Goal: Entertainment & Leisure: Consume media (video, audio)

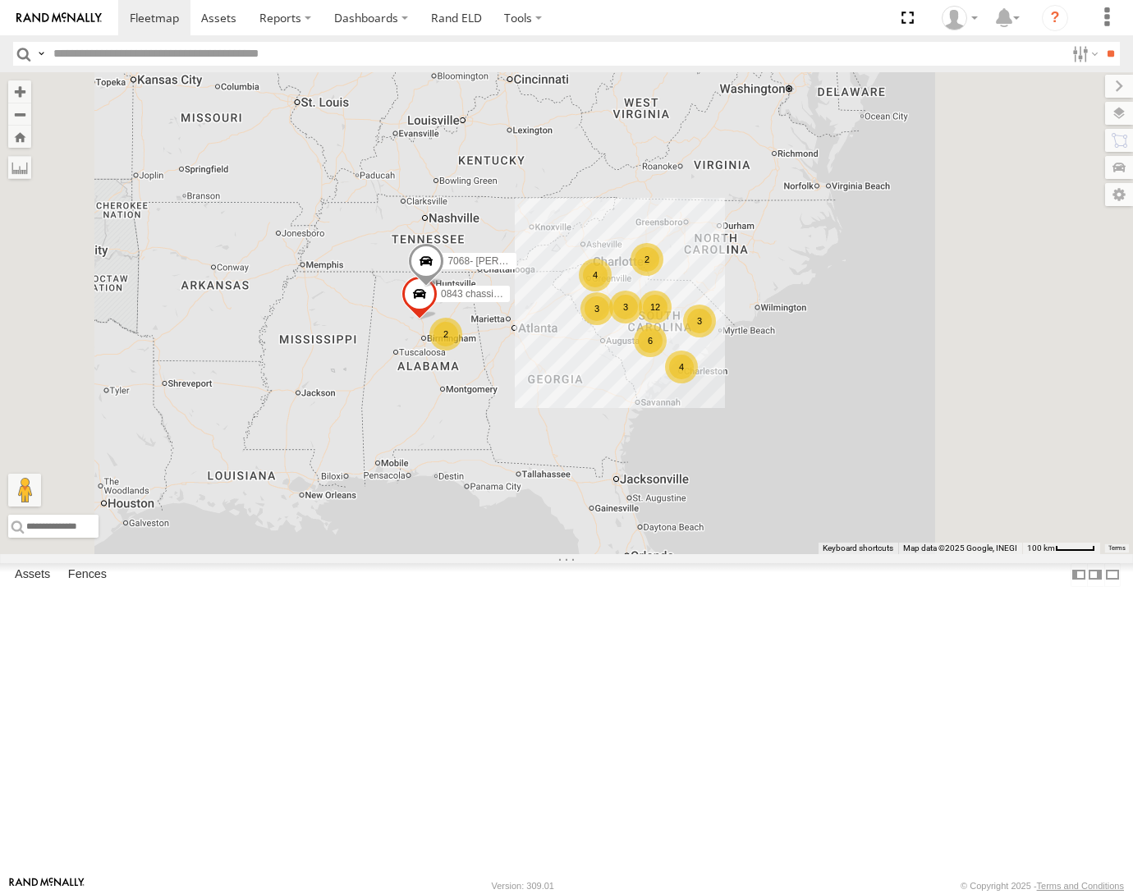
click at [0, 0] on link at bounding box center [0, 0] width 0 height 0
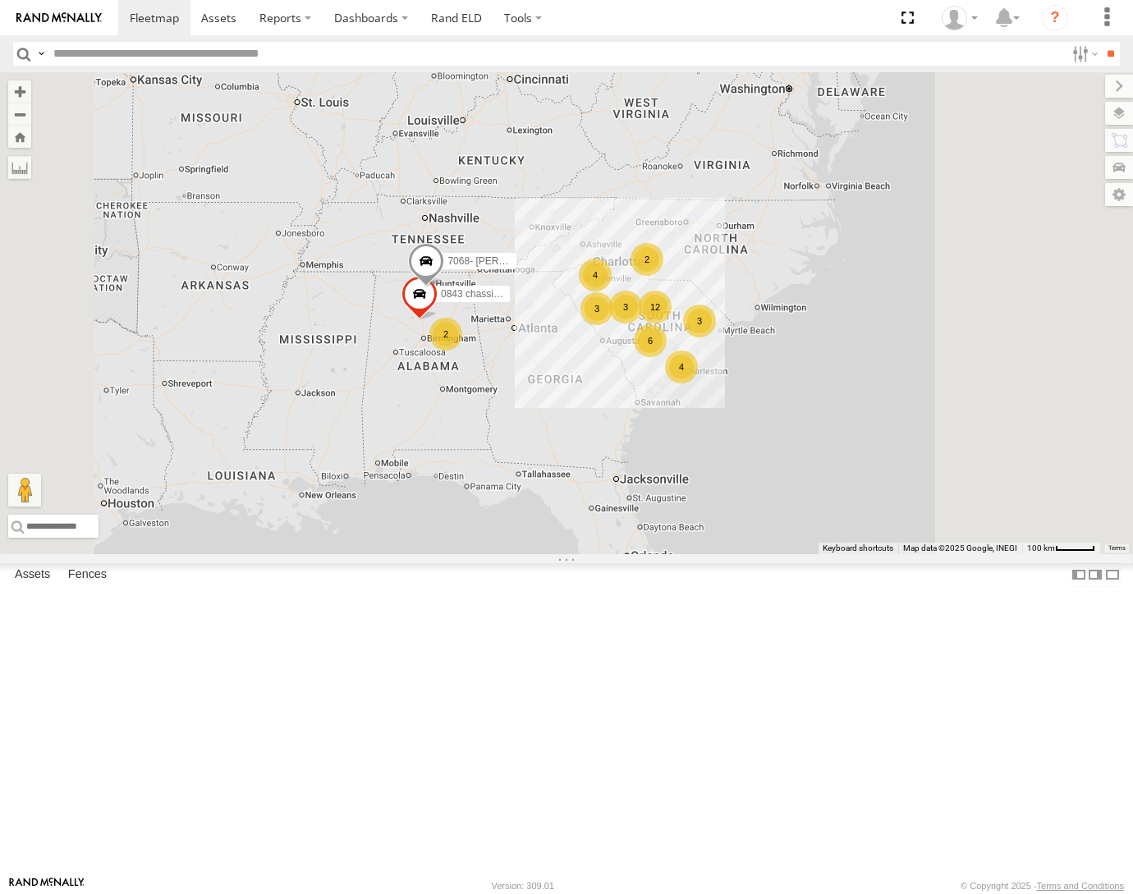
click at [0, 0] on link at bounding box center [0, 0] width 0 height 0
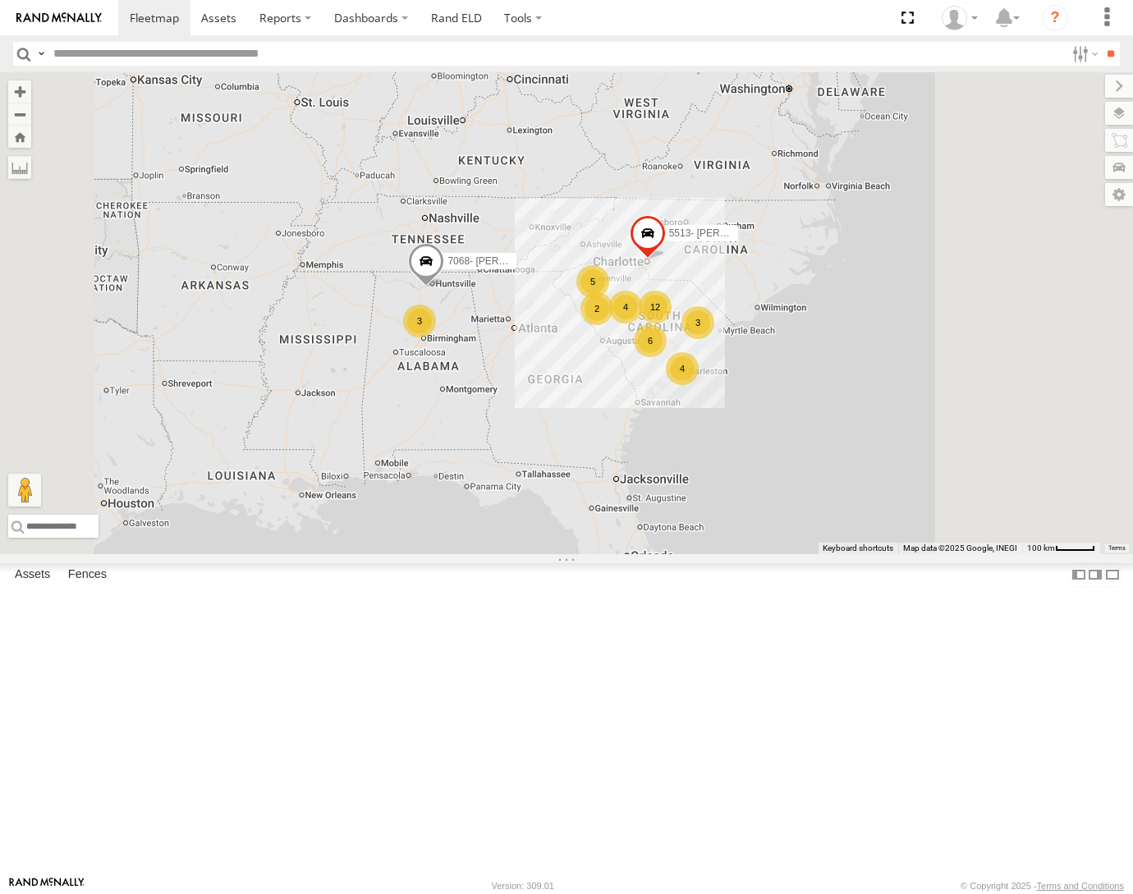
scroll to position [197, 0]
click at [0, 0] on link at bounding box center [0, 0] width 0 height 0
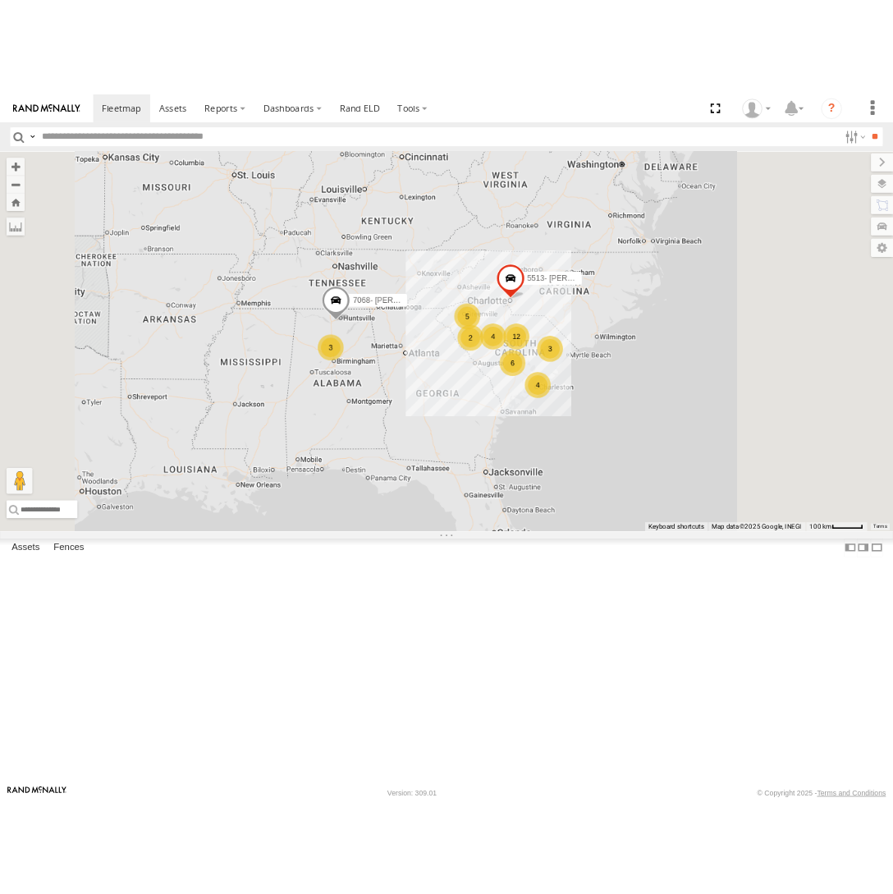
scroll to position [0, 0]
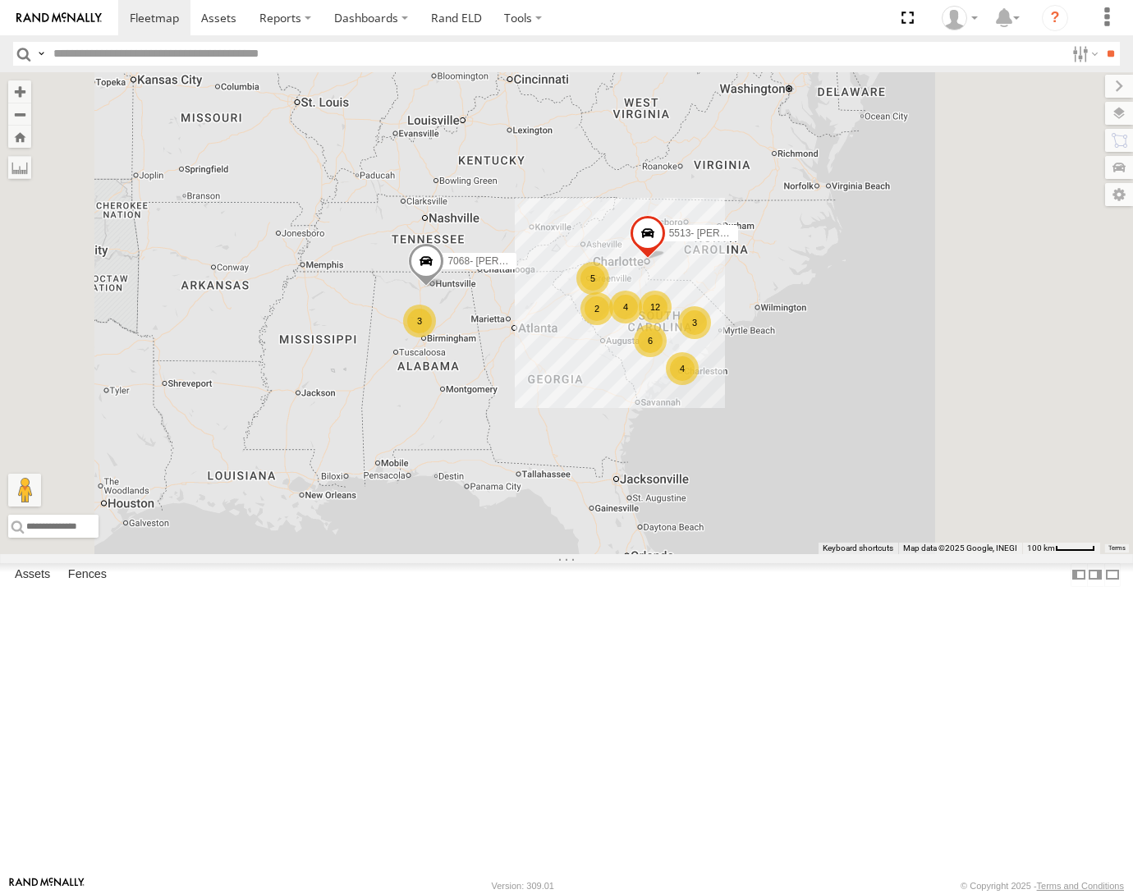
click at [0, 0] on div "1005- Jarrod All Assets Long Point Rd Mt Pleasant 32.83427 -79.88102 Video" at bounding box center [0, 0] width 0 height 0
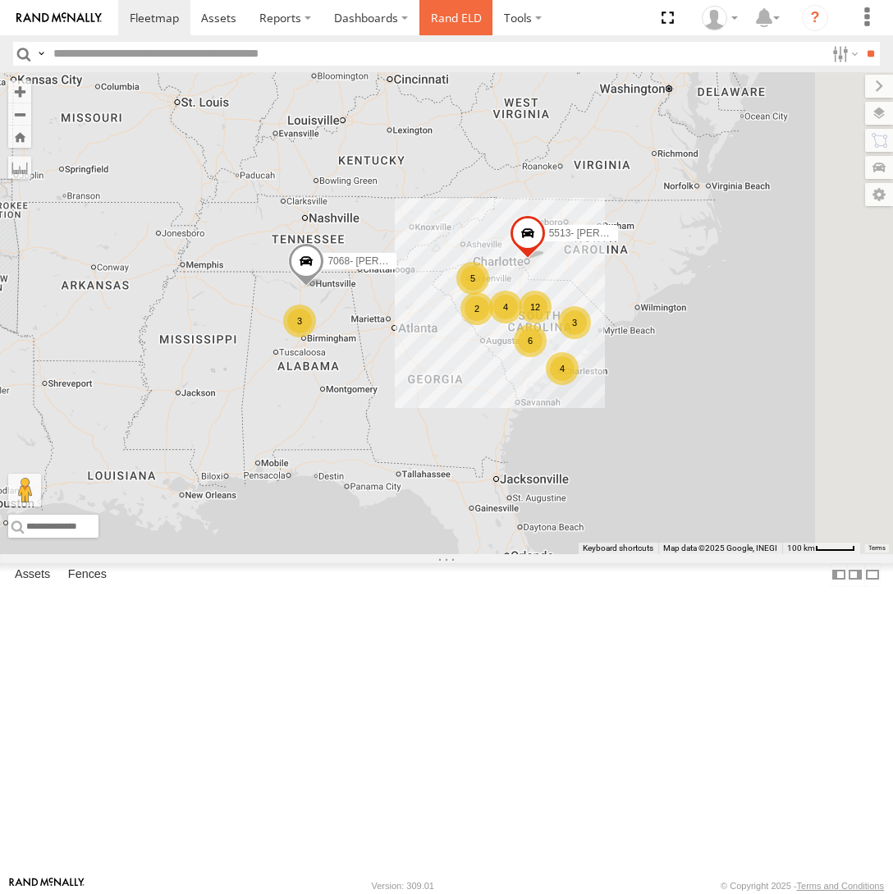
click at [461, 16] on link "Rand ELD" at bounding box center [457, 17] width 74 height 35
